Goal: Task Accomplishment & Management: Manage account settings

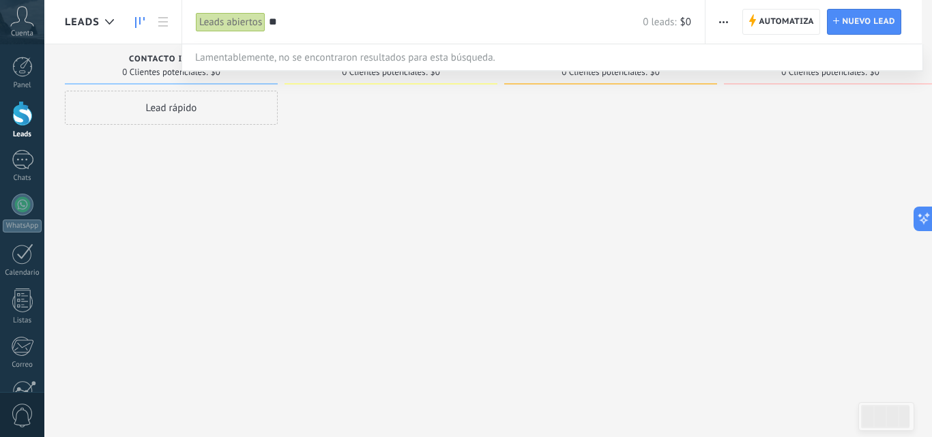
type input "*"
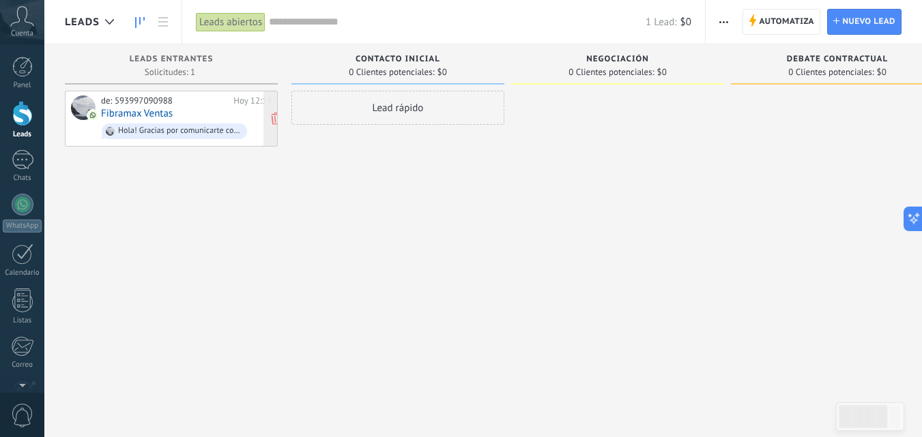
click at [139, 114] on link "Fibramax Ventas" at bounding box center [137, 114] width 72 height 12
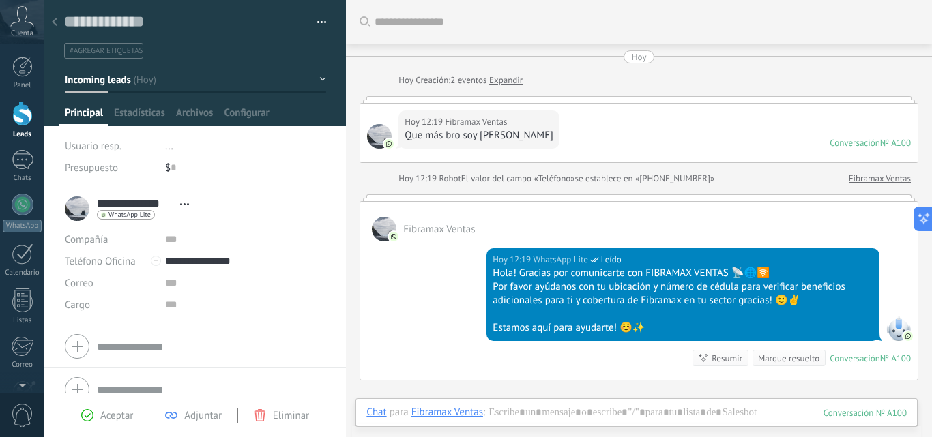
scroll to position [68, 0]
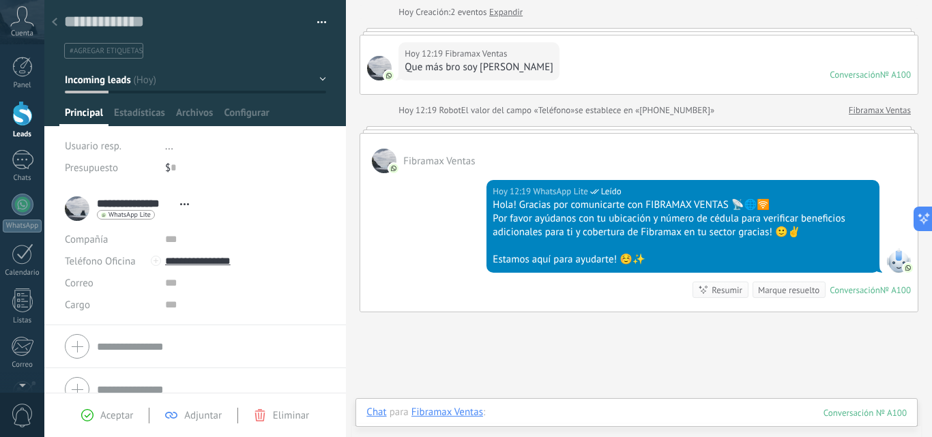
click at [537, 412] on div at bounding box center [636, 426] width 540 height 41
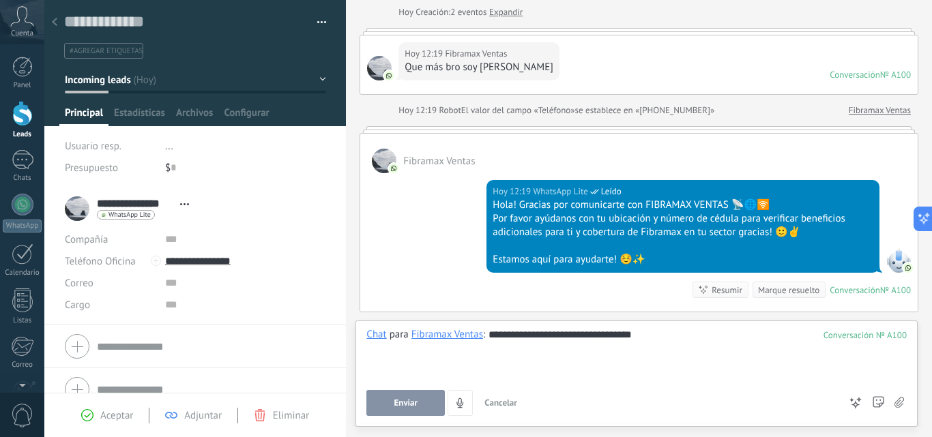
click at [409, 399] on span "Enviar" at bounding box center [406, 404] width 24 height 10
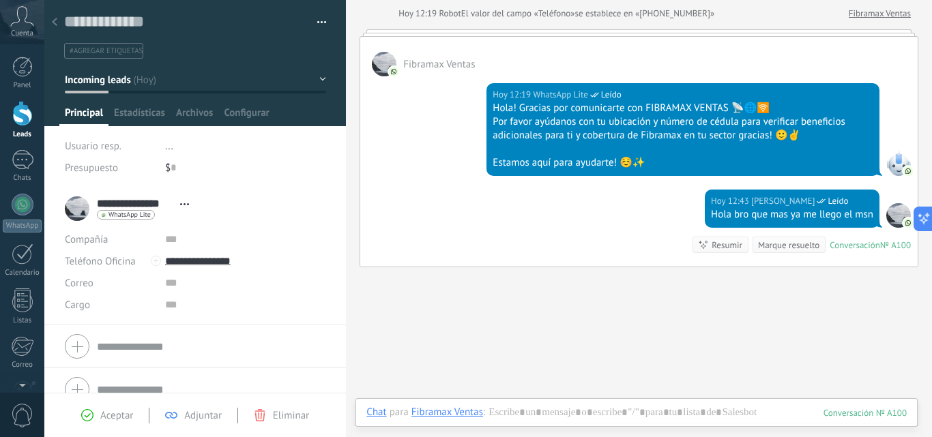
scroll to position [238, 0]
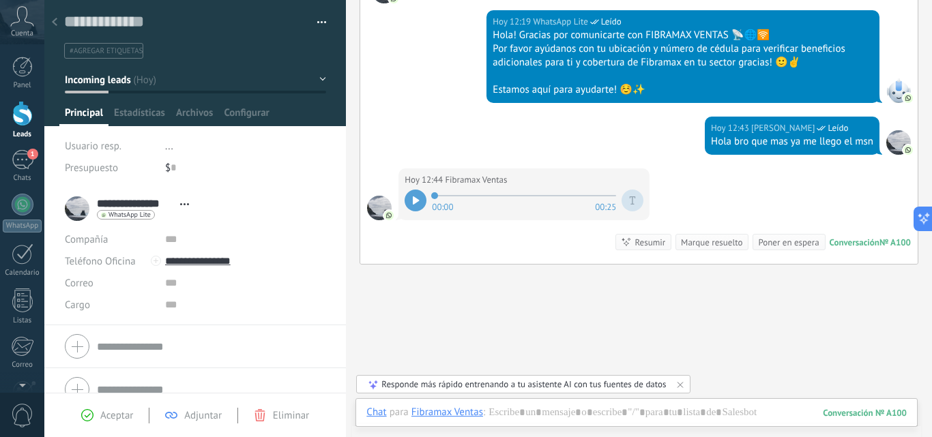
click at [415, 203] on icon at bounding box center [416, 201] width 6 height 8
click at [542, 417] on div at bounding box center [636, 426] width 540 height 41
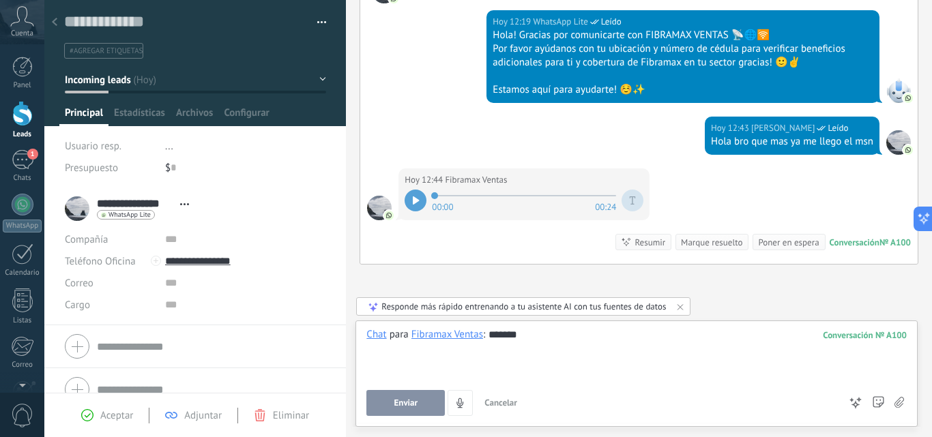
click at [416, 197] on icon at bounding box center [416, 201] width 7 height 8
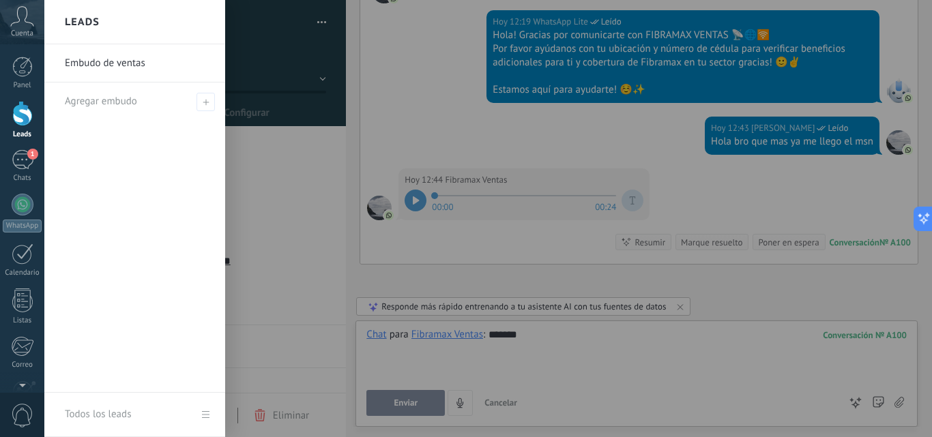
click at [594, 376] on div at bounding box center [510, 218] width 932 height 437
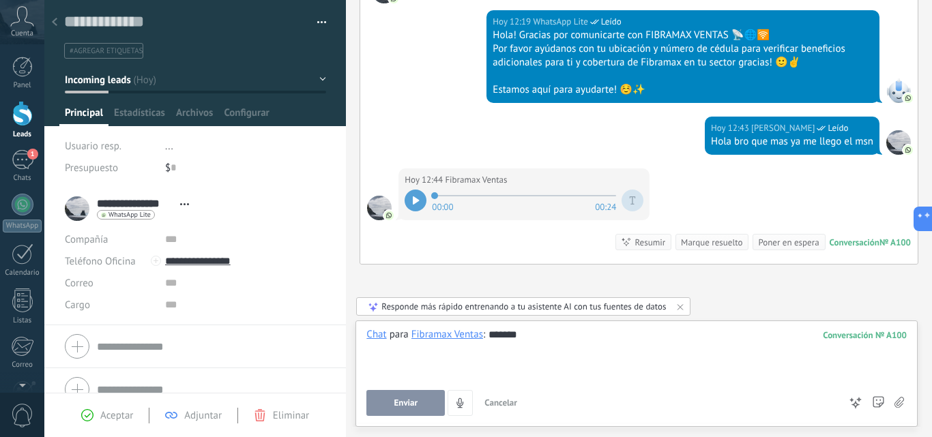
click at [399, 402] on span "Enviar" at bounding box center [406, 404] width 24 height 10
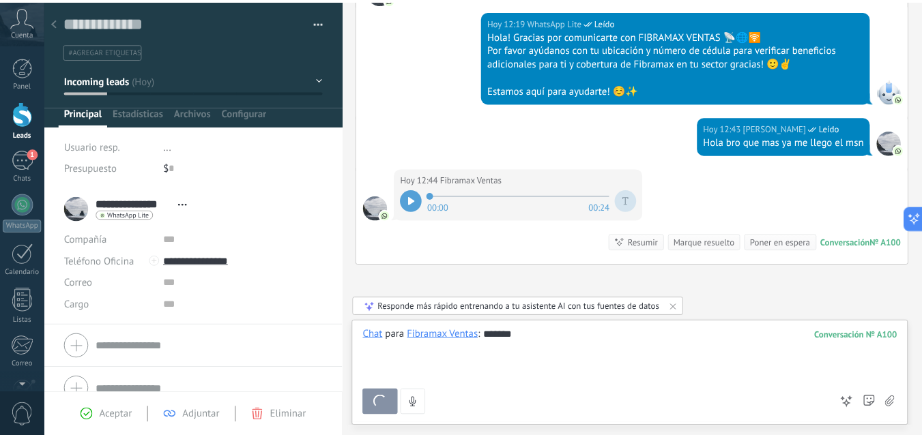
scroll to position [351, 0]
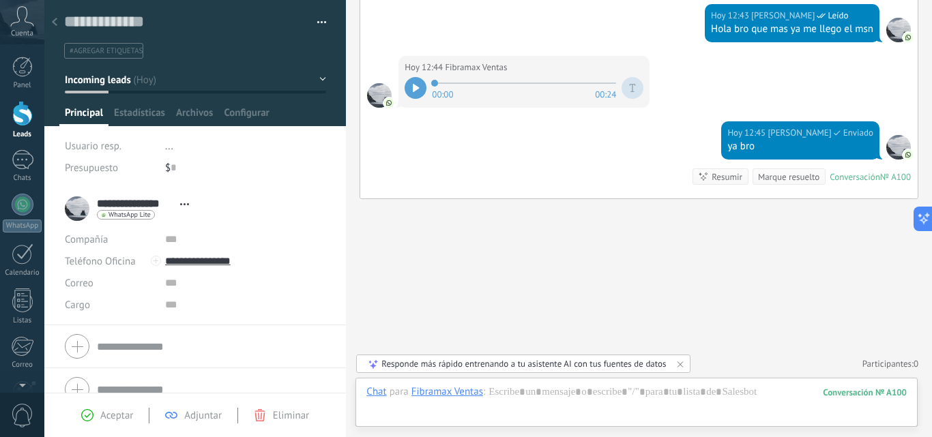
click at [59, 21] on div at bounding box center [54, 23] width 19 height 27
